Goal: Task Accomplishment & Management: Manage account settings

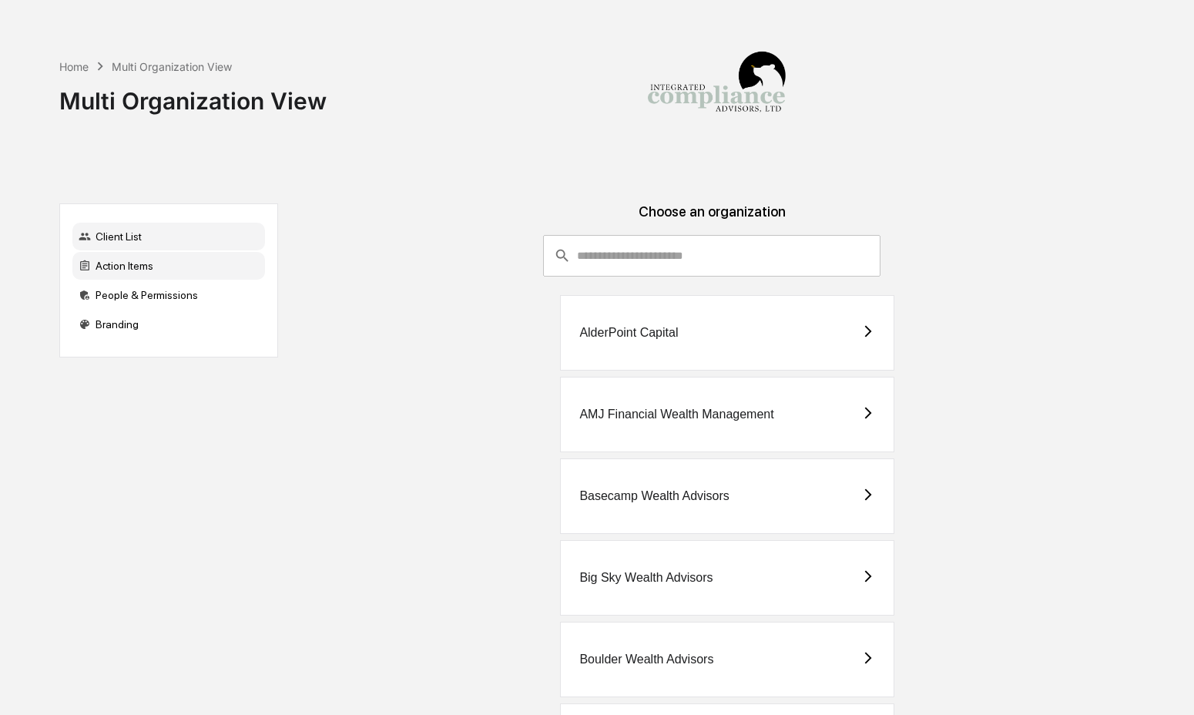
click at [169, 261] on div "Action Items" at bounding box center [168, 266] width 193 height 28
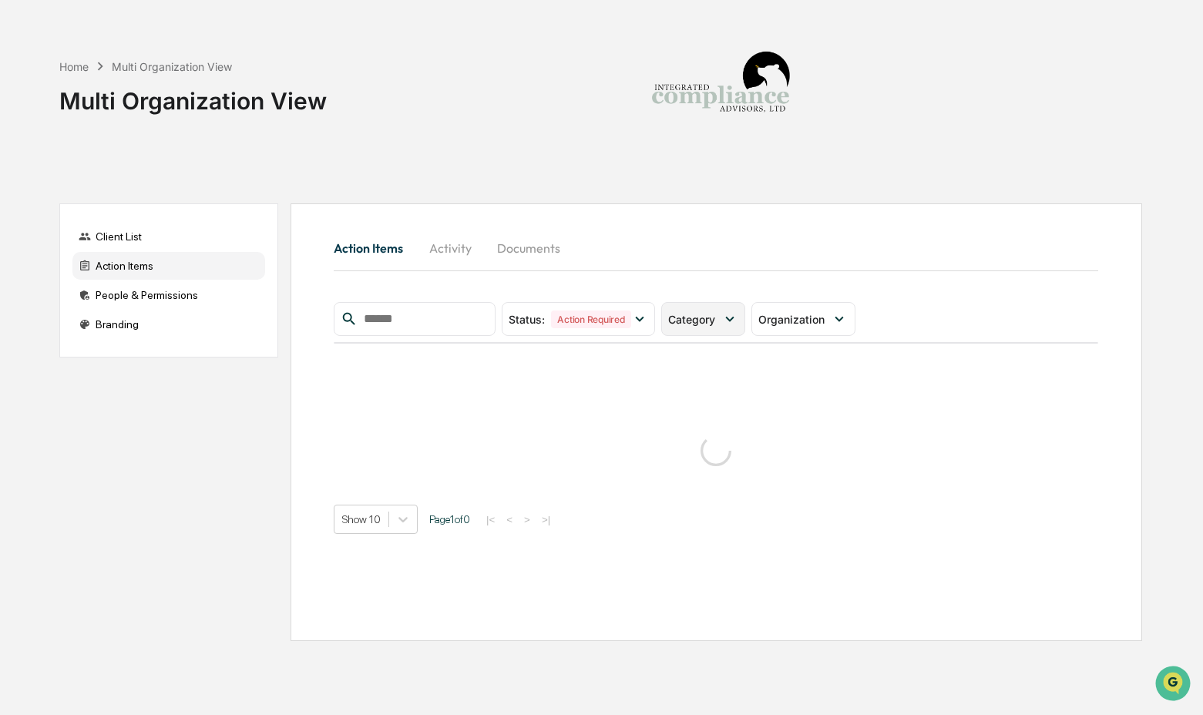
click at [727, 324] on icon at bounding box center [729, 318] width 17 height 17
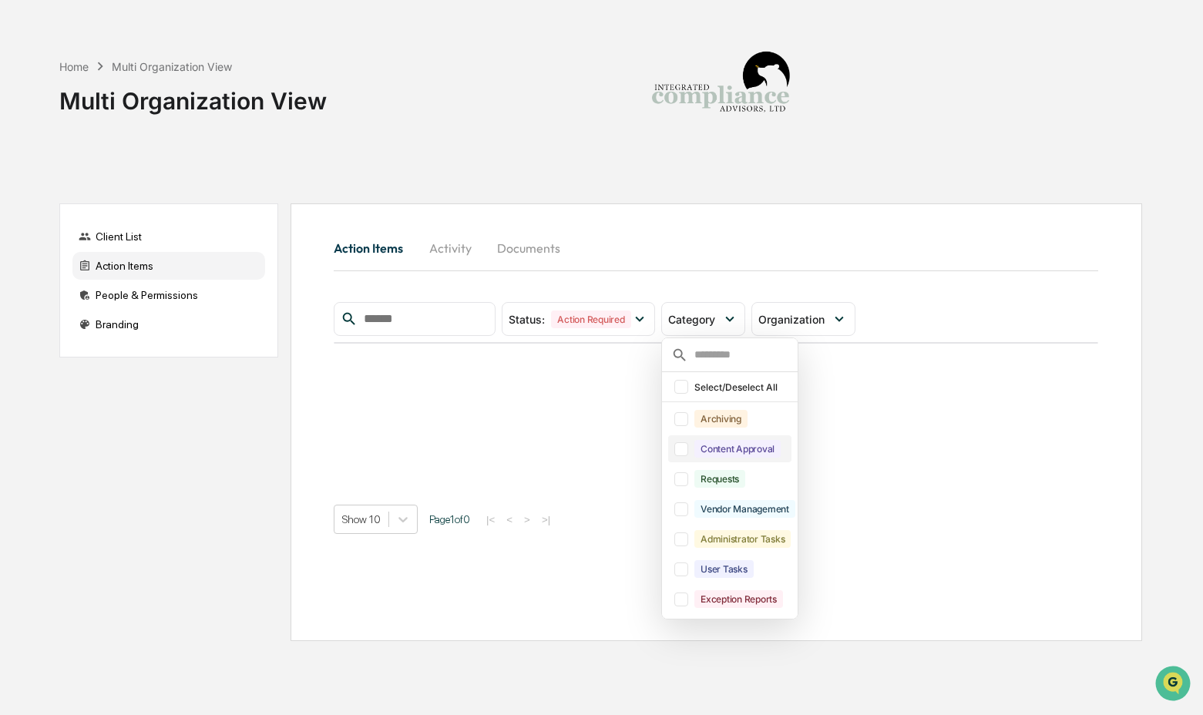
click at [730, 451] on div "Content Approval" at bounding box center [737, 449] width 86 height 18
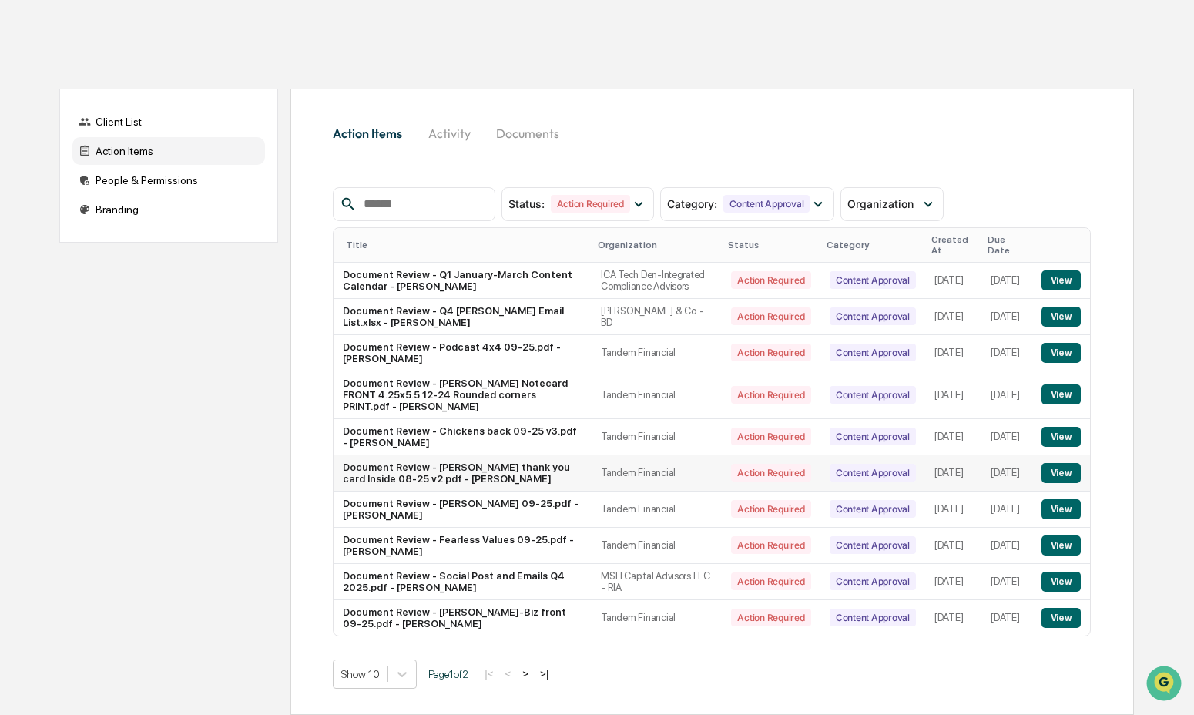
scroll to position [133, 0]
click at [533, 676] on button ">" at bounding box center [525, 673] width 15 height 13
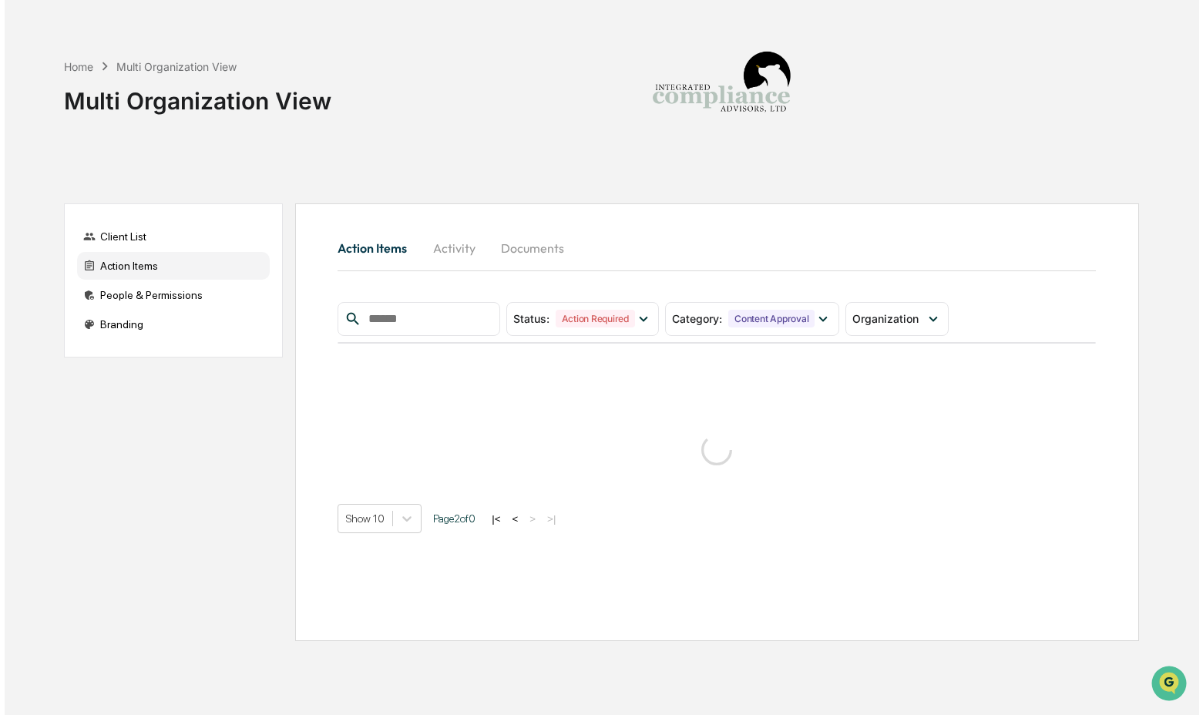
scroll to position [0, 0]
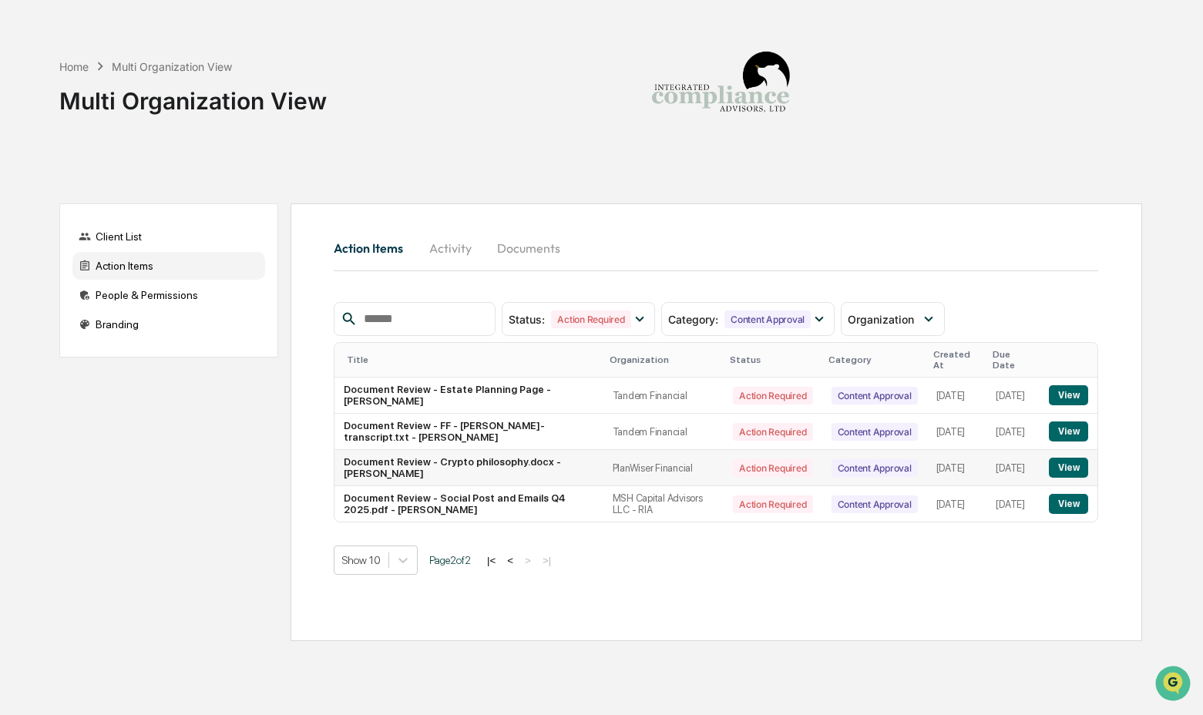
click at [1073, 463] on button "View" at bounding box center [1068, 468] width 39 height 20
